Goal: Book appointment/travel/reservation

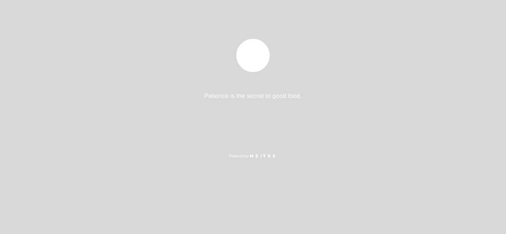
select select "es"
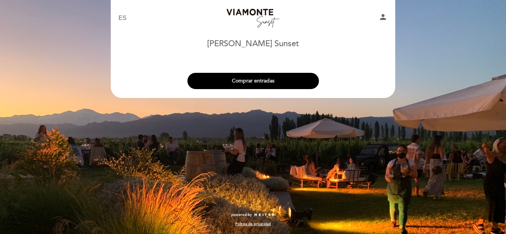
click at [246, 78] on button "Comprar entradas" at bounding box center [252, 81] width 131 height 16
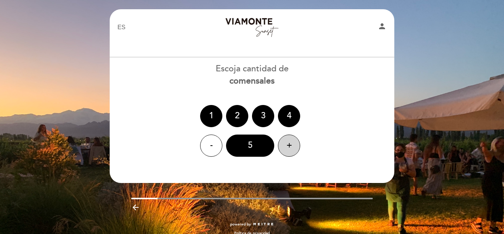
click at [282, 143] on div "+" at bounding box center [289, 146] width 22 height 22
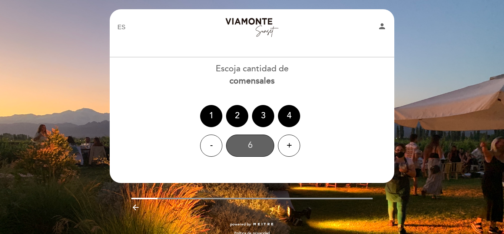
click at [254, 141] on div "6" at bounding box center [250, 146] width 48 height 22
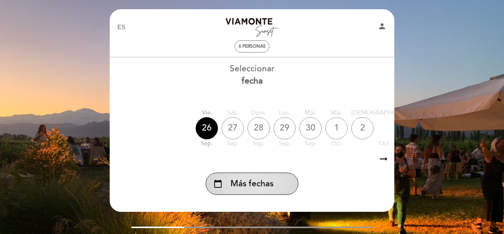
click at [269, 183] on span "Más fechas" at bounding box center [251, 184] width 43 height 12
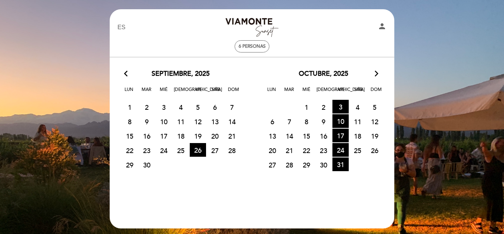
click at [372, 70] on div "octubre, 2025 arrow_forward_ios" at bounding box center [323, 74] width 143 height 10
click at [374, 72] on icon "arrow_forward_ios" at bounding box center [376, 74] width 7 height 10
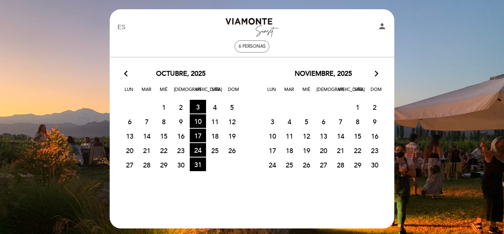
click at [339, 154] on span "21" at bounding box center [340, 151] width 16 height 14
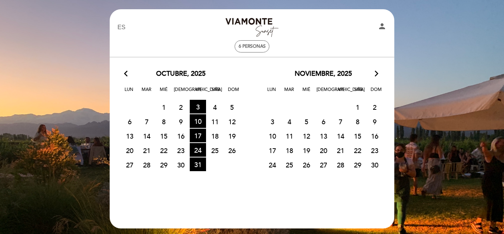
click at [339, 154] on span "21" at bounding box center [340, 151] width 16 height 14
